Goal: Information Seeking & Learning: Learn about a topic

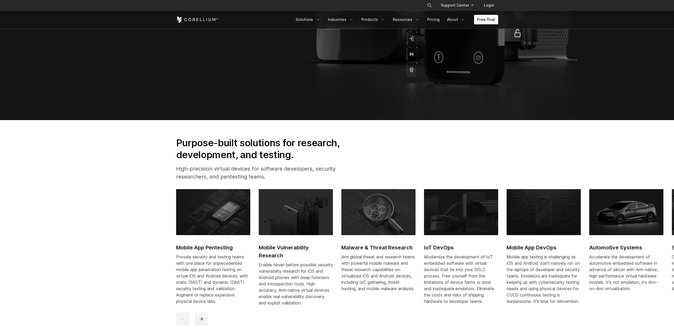
scroll to position [169, 0]
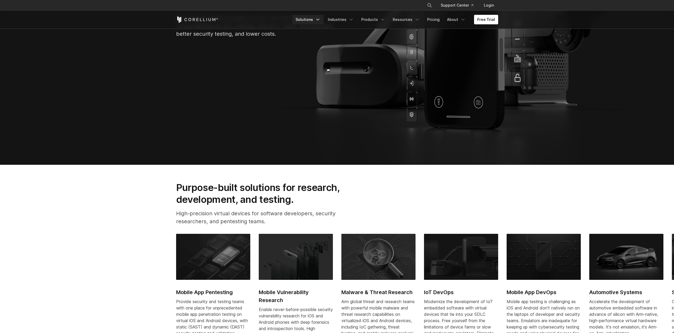
click at [309, 18] on link "Solutions" at bounding box center [307, 20] width 31 height 10
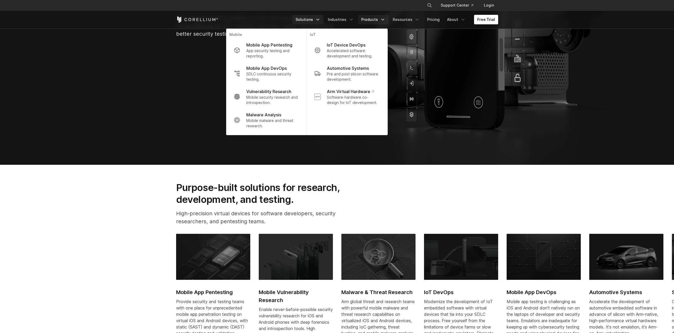
click at [377, 18] on link "Products" at bounding box center [373, 20] width 30 height 10
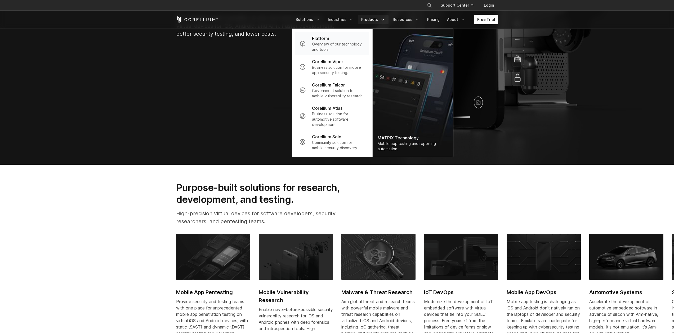
click at [346, 44] on p "Overview of our technology and tools." at bounding box center [338, 47] width 53 height 11
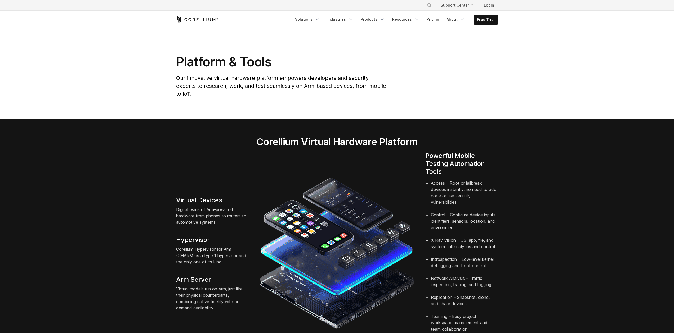
click at [440, 25] on div "Free Trial Solutions" at bounding box center [337, 20] width 322 height 18
click at [437, 23] on link "Pricing" at bounding box center [432, 20] width 19 height 10
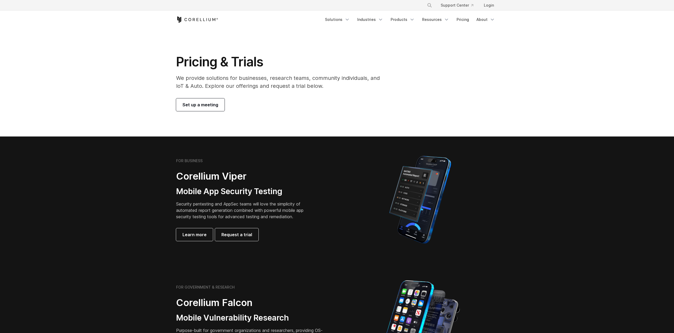
click at [157, 119] on section "Pricing & Trials We provide solutions for businesses, research teams, community…" at bounding box center [337, 83] width 674 height 108
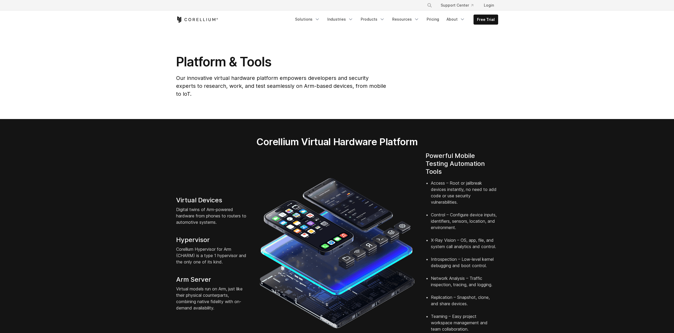
drag, startPoint x: 222, startPoint y: 145, endPoint x: 189, endPoint y: 139, distance: 34.6
